Goal: Task Accomplishment & Management: Manage account settings

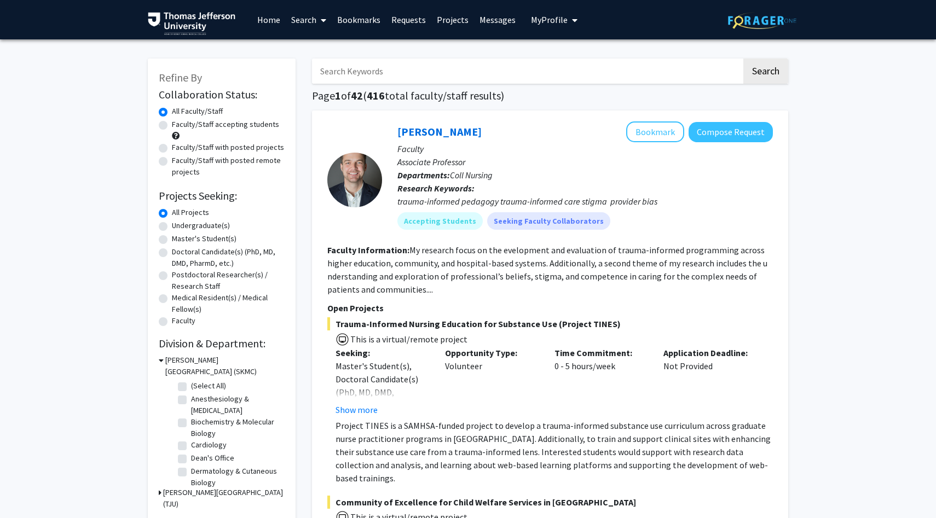
click at [531, 20] on span "My Profile" at bounding box center [549, 19] width 37 height 11
click at [566, 57] on span "[PERSON_NAME]" at bounding box center [599, 51] width 66 height 12
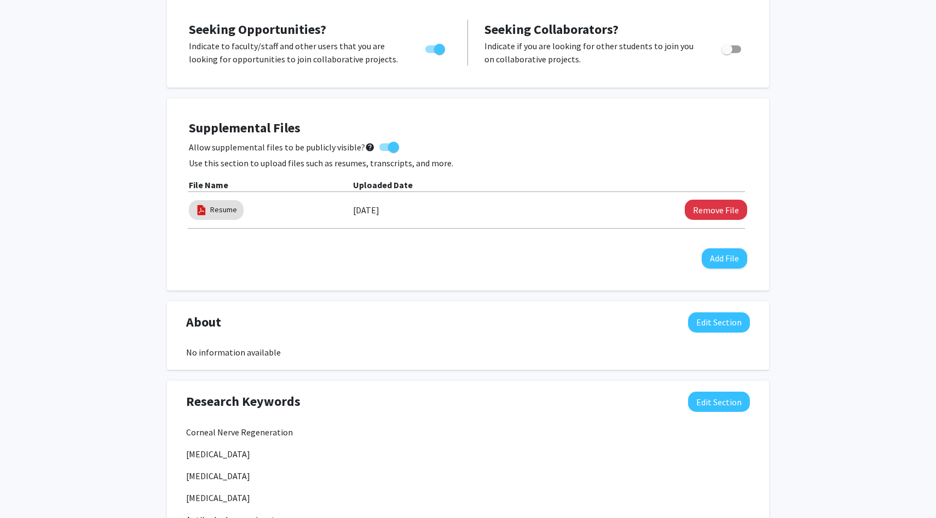
scroll to position [534, 0]
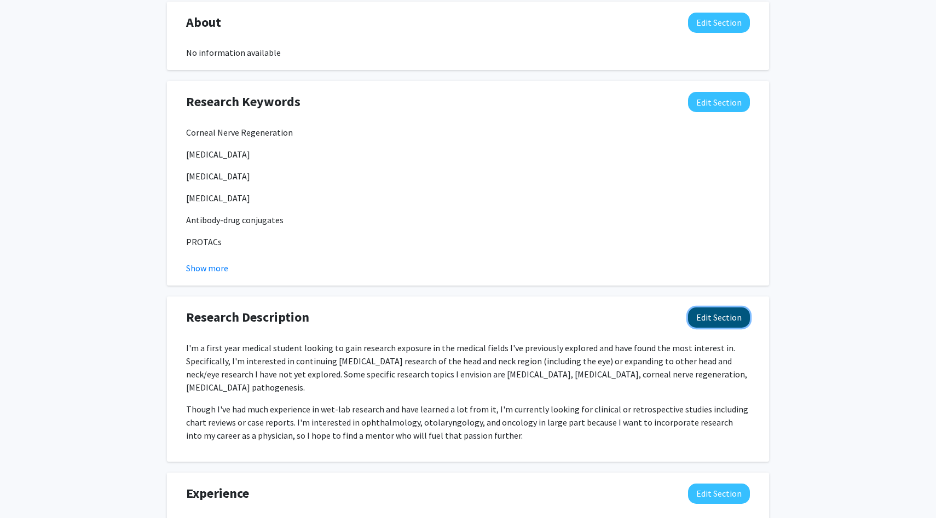
click at [716, 316] on button "Edit Section" at bounding box center [719, 317] width 62 height 20
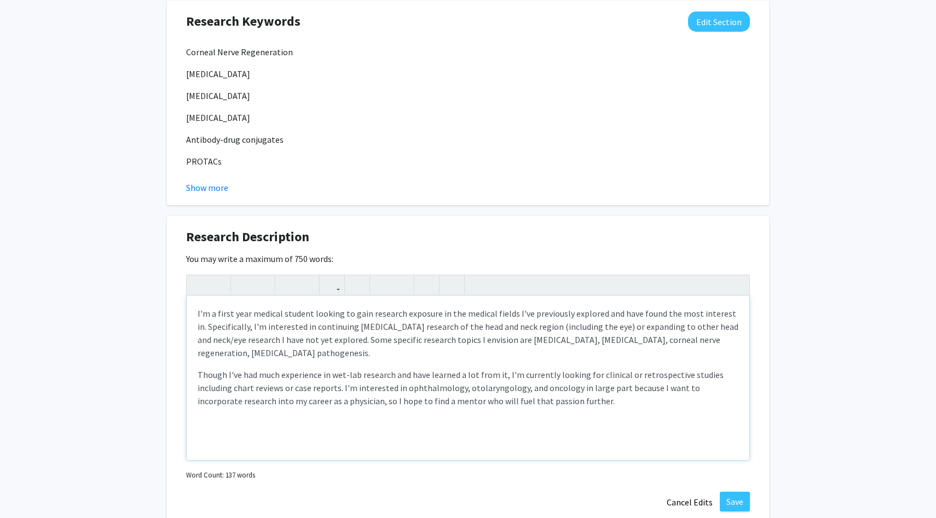
scroll to position [618, 0]
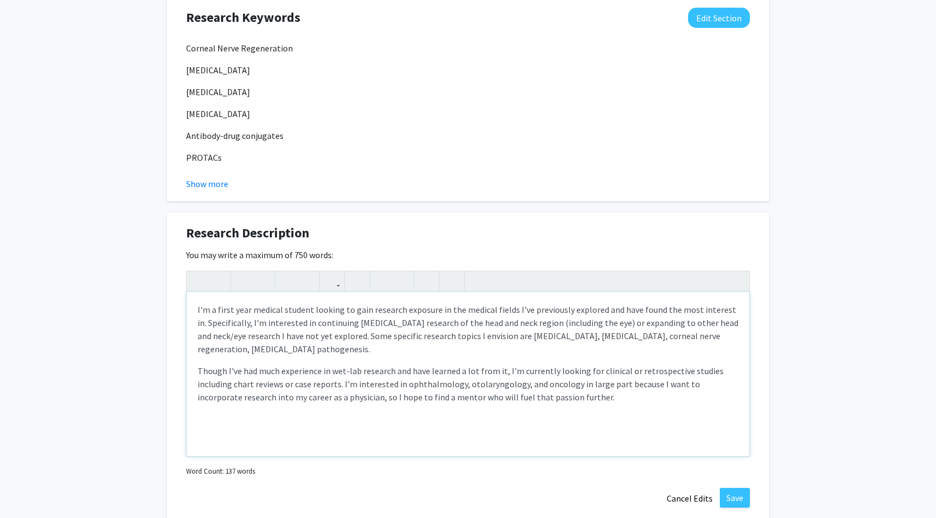
click at [336, 381] on p "Though I've had much experience in wet-lab research and have learned a lot from…" at bounding box center [468, 383] width 541 height 39
drag, startPoint x: 337, startPoint y: 381, endPoint x: 283, endPoint y: 380, distance: 53.6
click at [283, 380] on p "Though I've had much experience in wet-lab research and have learned a lot from…" at bounding box center [468, 383] width 541 height 39
type textarea "<p>I'm a first year medical student looking to gain research exposure in the me…"
click at [734, 501] on button "Save" at bounding box center [734, 498] width 30 height 20
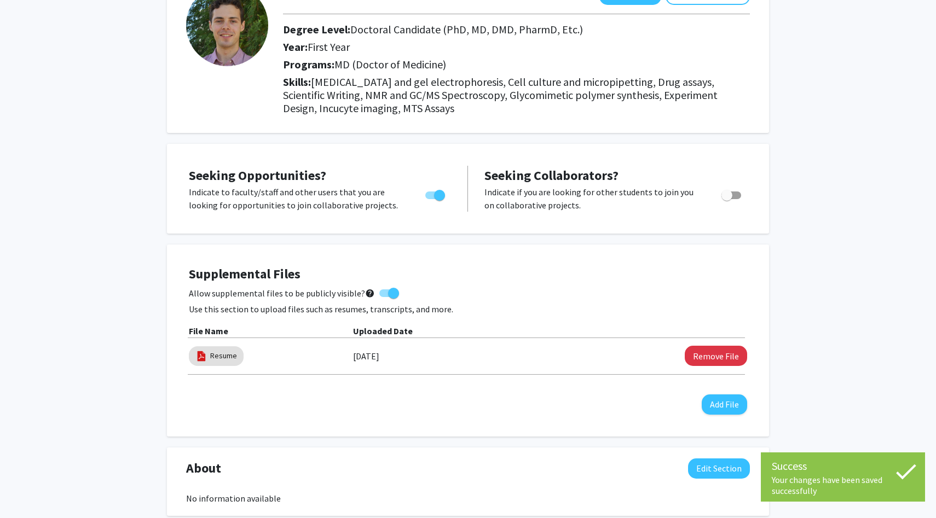
scroll to position [0, 0]
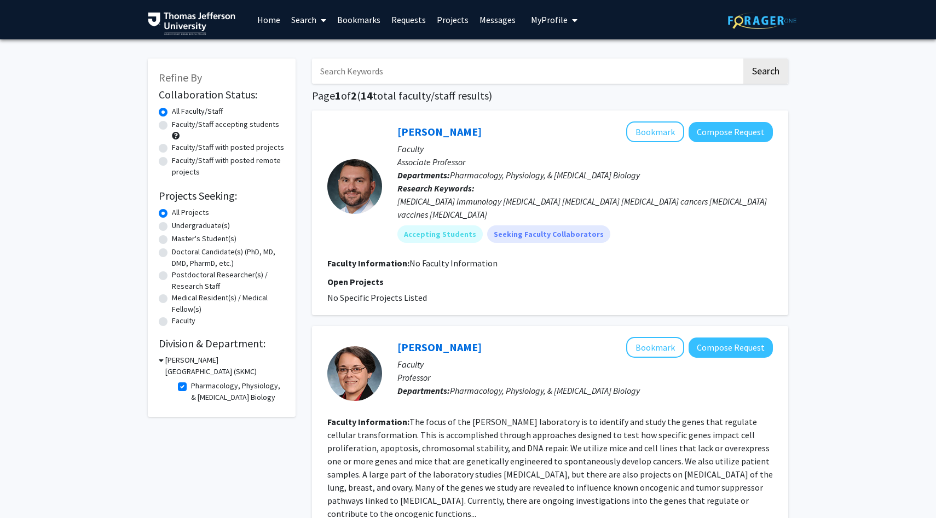
click at [541, 15] on span "My Profile" at bounding box center [549, 19] width 37 height 11
click at [566, 57] on span "[PERSON_NAME]" at bounding box center [599, 51] width 66 height 12
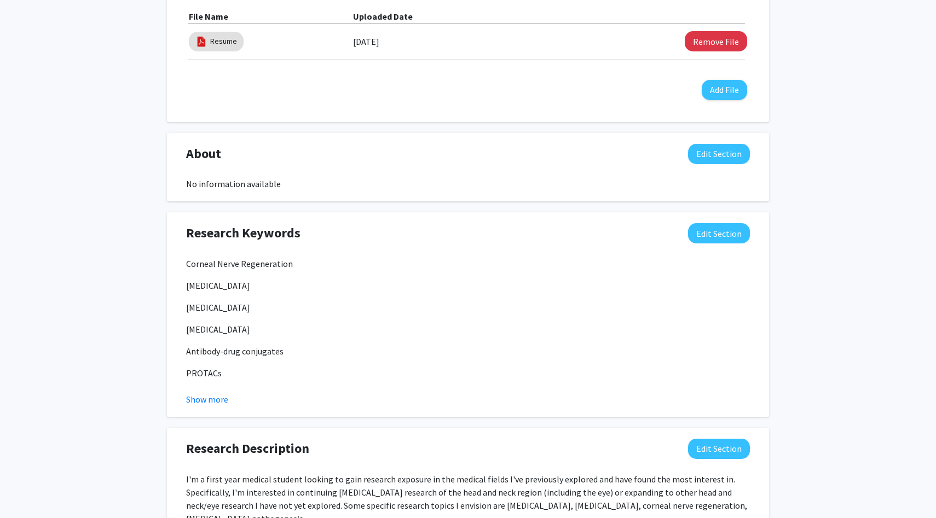
scroll to position [410, 0]
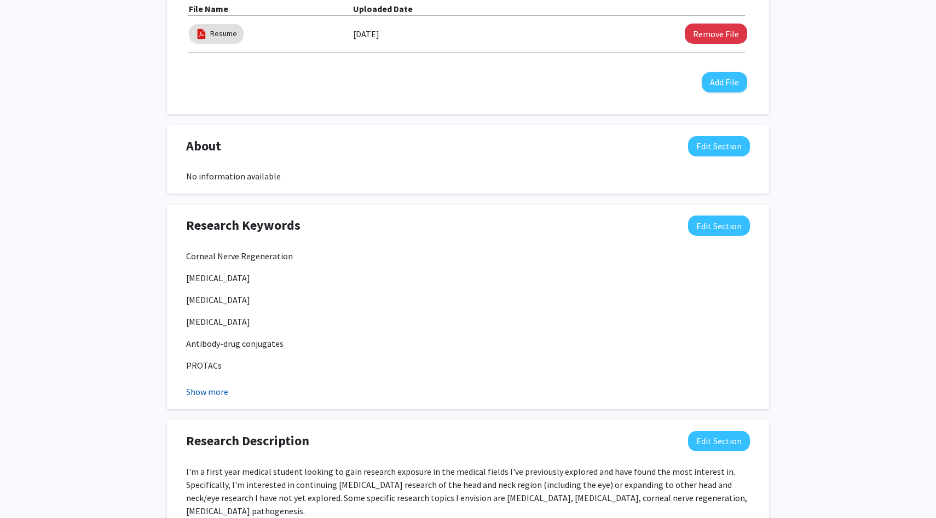
click at [214, 394] on button "Show more" at bounding box center [207, 391] width 42 height 13
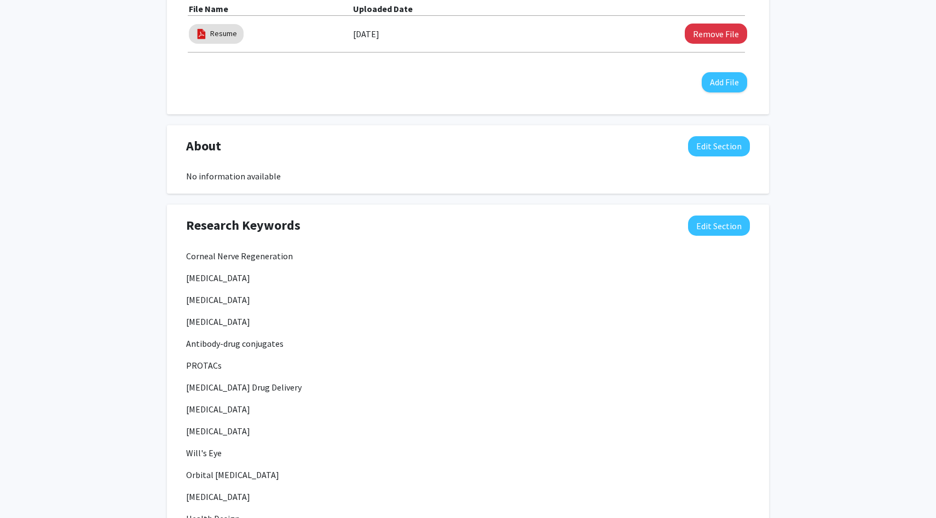
scroll to position [0, 0]
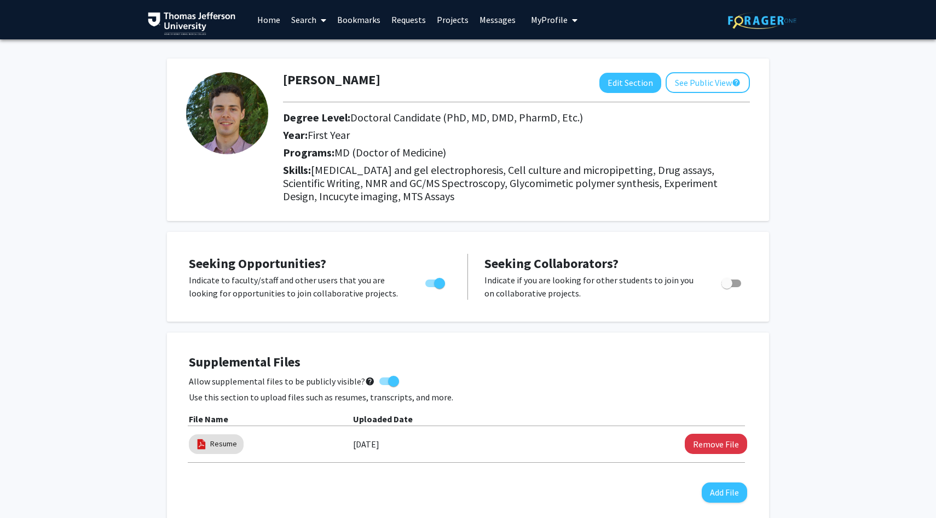
click at [306, 20] on link "Search" at bounding box center [309, 20] width 46 height 38
click at [323, 53] on span "Faculty/Staff" at bounding box center [326, 50] width 80 height 22
click at [303, 22] on link "Search" at bounding box center [309, 20] width 46 height 38
click at [317, 53] on span "Faculty/Staff" at bounding box center [326, 50] width 80 height 22
